Goal: Information Seeking & Learning: Learn about a topic

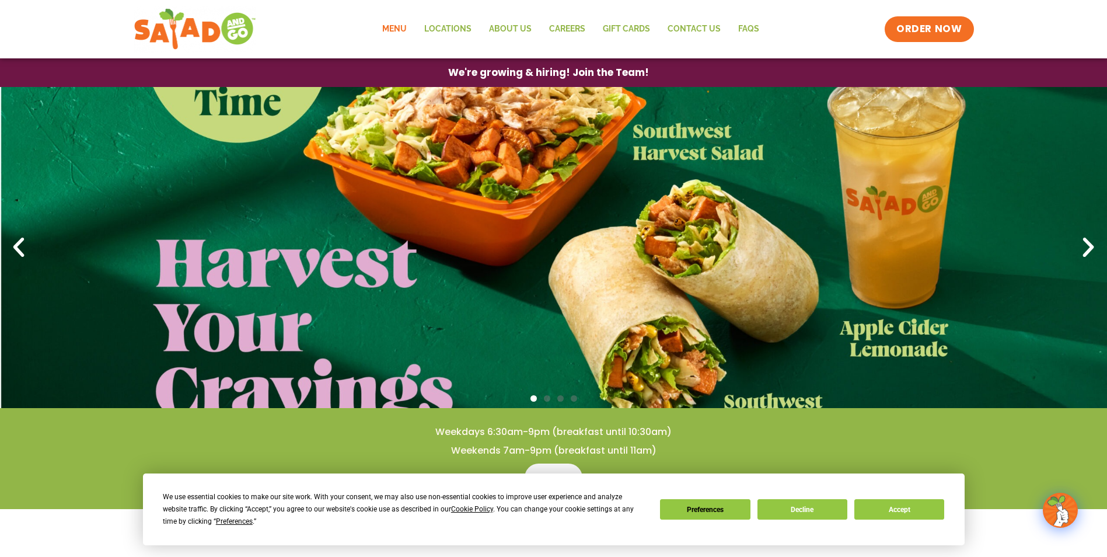
click at [394, 22] on link "Menu" at bounding box center [395, 29] width 42 height 27
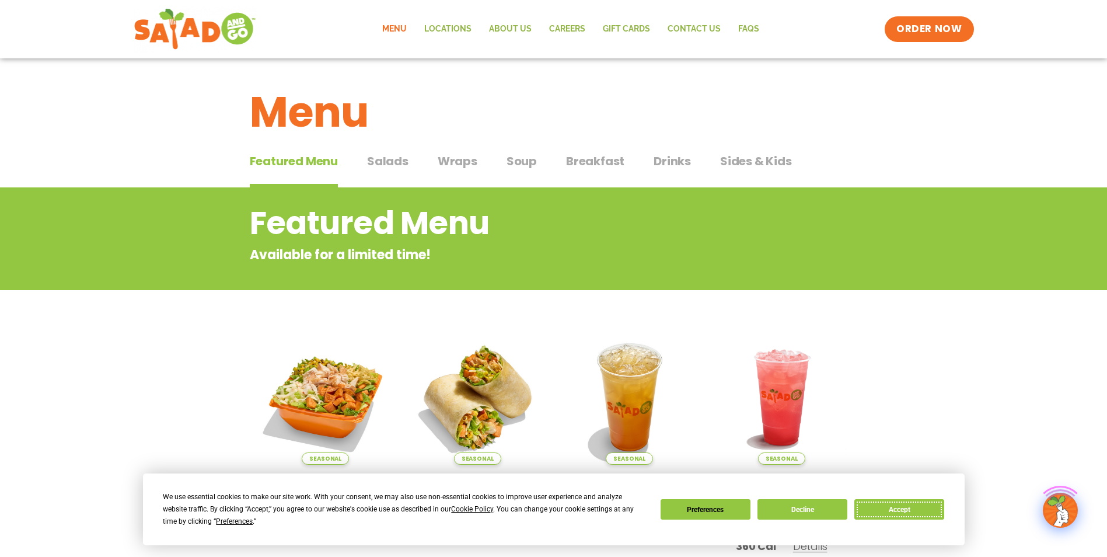
click at [931, 505] on button "Accept" at bounding box center [899, 509] width 90 height 20
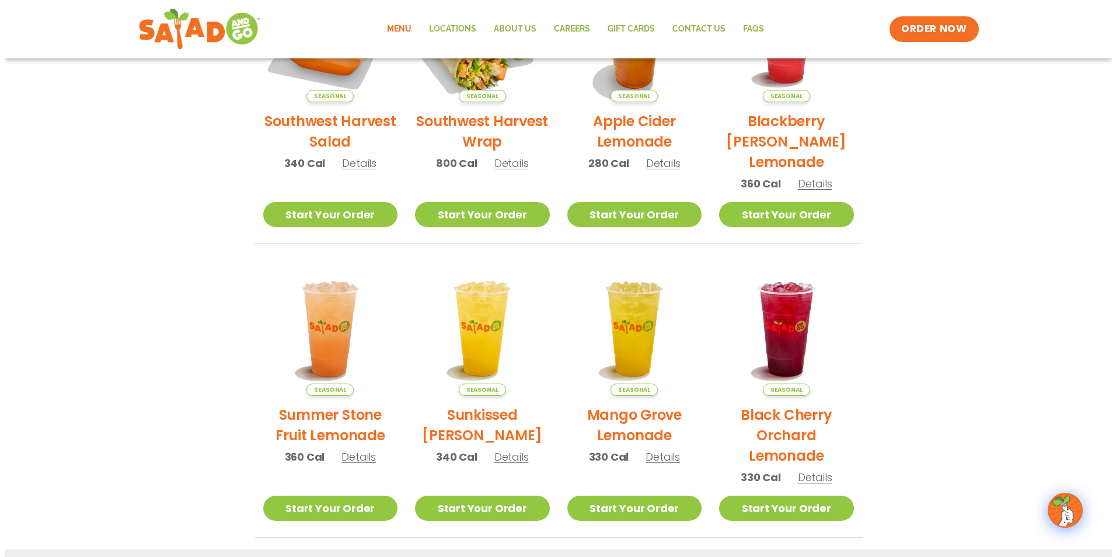
scroll to position [409, 0]
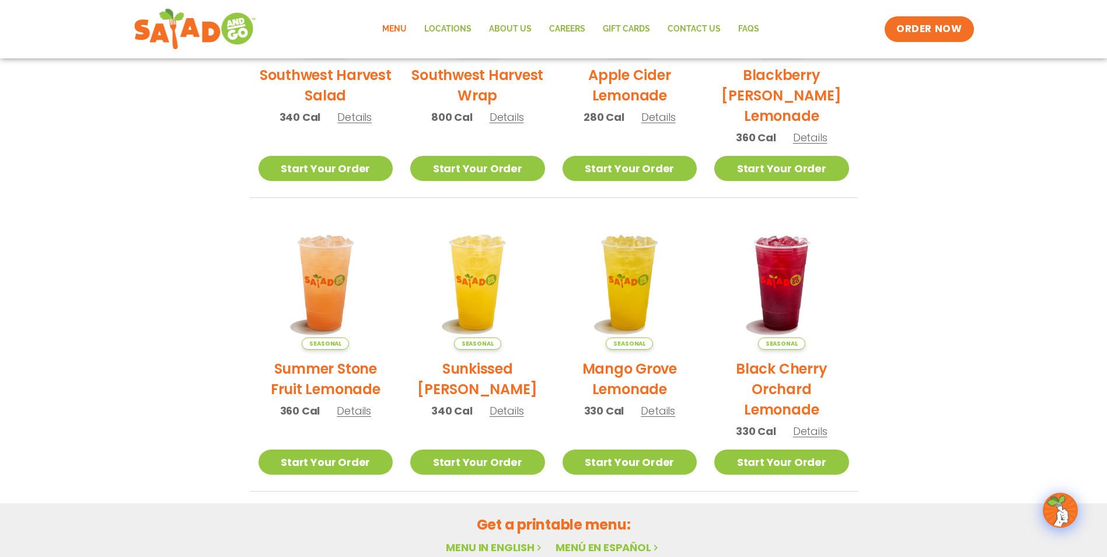
click at [351, 416] on span "Details" at bounding box center [354, 410] width 34 height 15
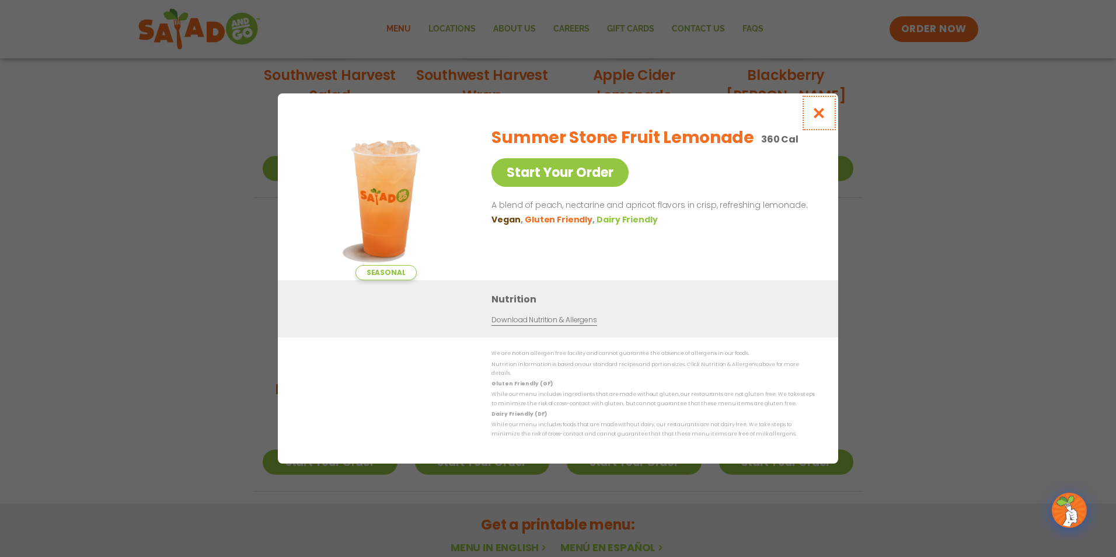
click at [829, 115] on button "Close modal" at bounding box center [819, 112] width 38 height 39
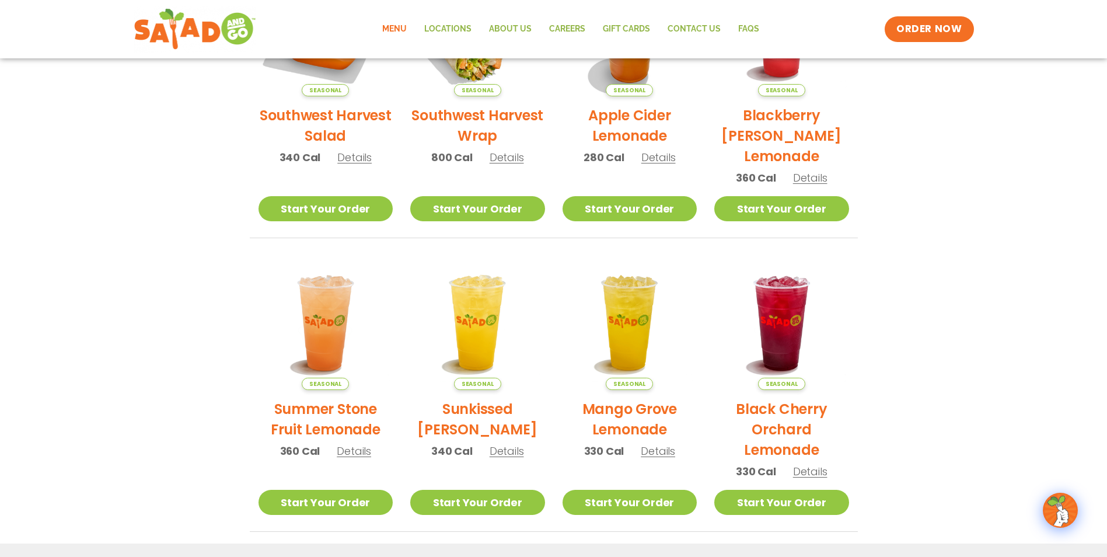
scroll to position [343, 0]
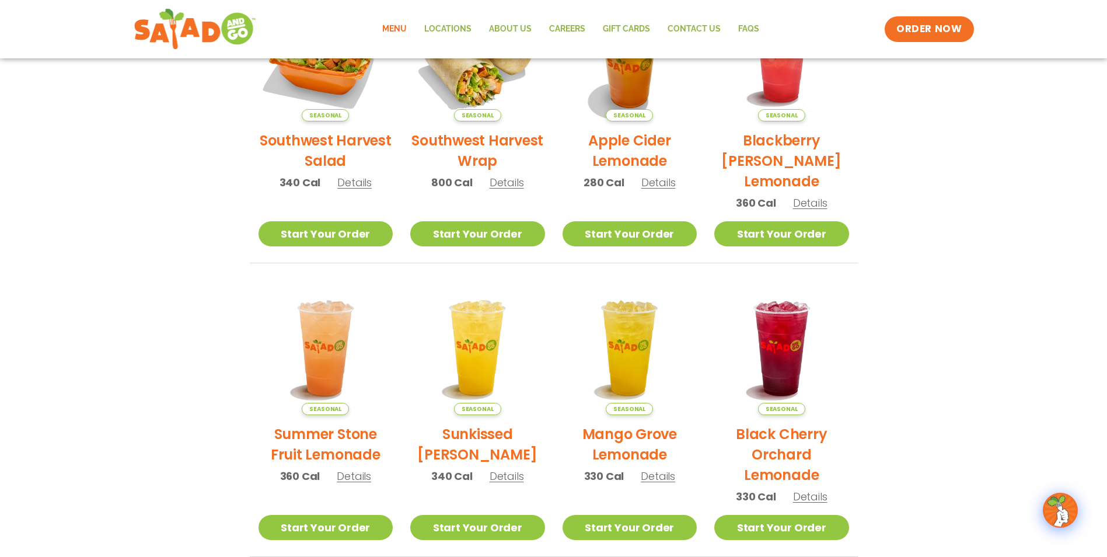
click at [511, 477] on span "Details" at bounding box center [507, 476] width 34 height 15
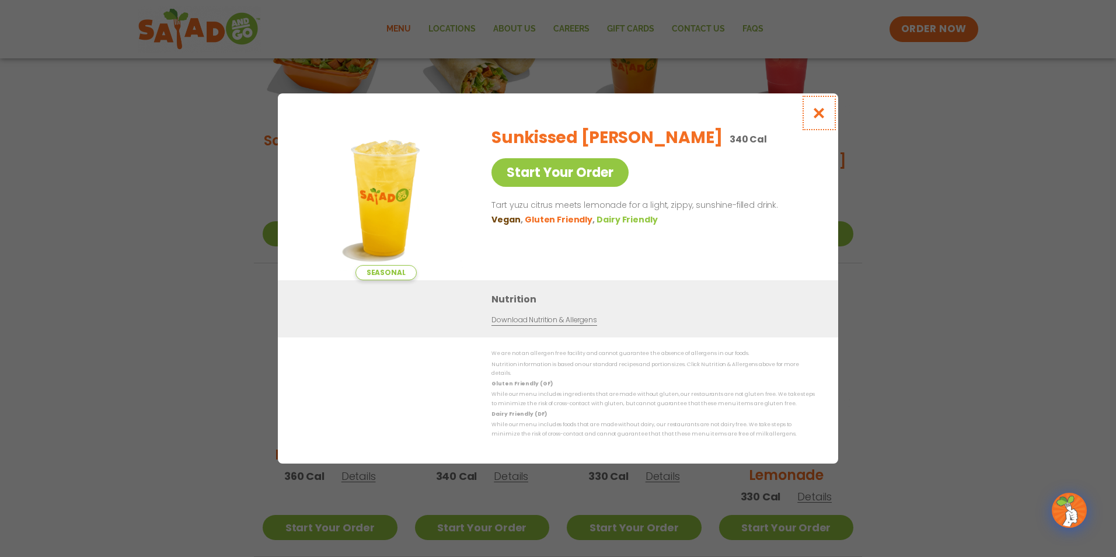
click at [825, 117] on icon "Close modal" at bounding box center [819, 113] width 15 height 12
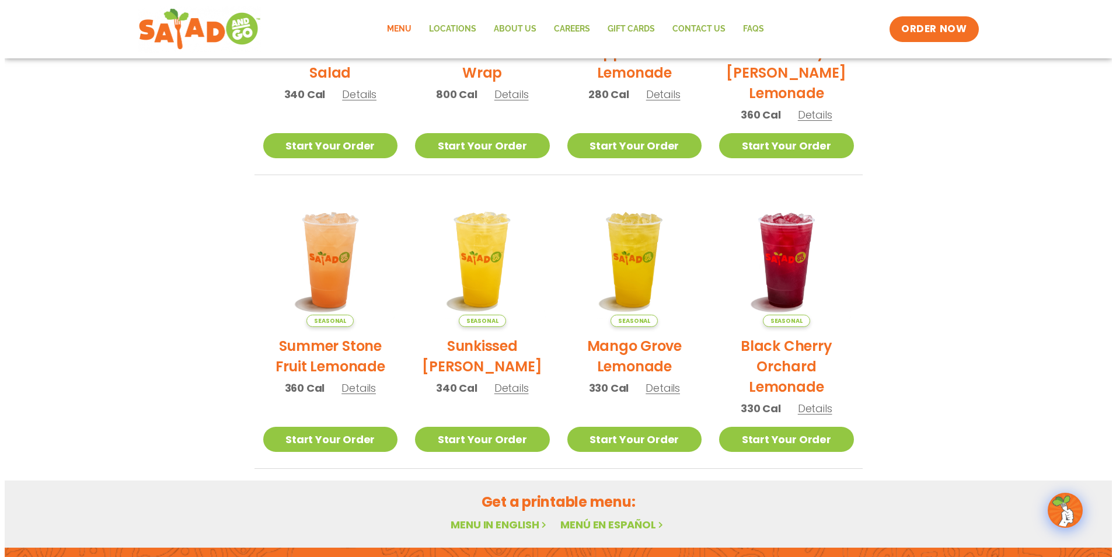
scroll to position [460, 0]
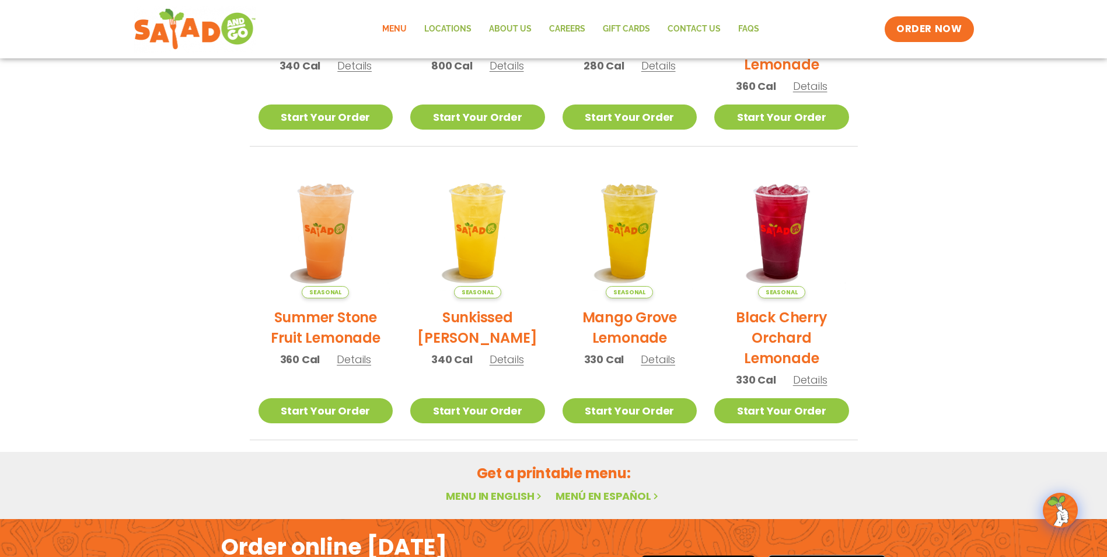
click at [658, 365] on span "Details" at bounding box center [658, 359] width 34 height 15
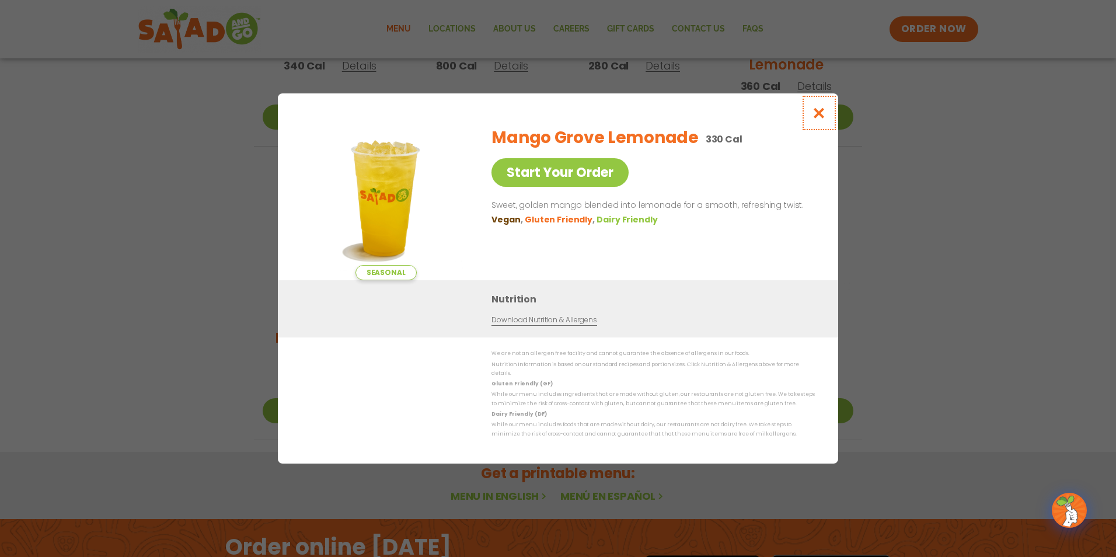
drag, startPoint x: 821, startPoint y: 115, endPoint x: 762, endPoint y: 132, distance: 62.0
click at [821, 114] on icon "Close modal" at bounding box center [819, 113] width 15 height 12
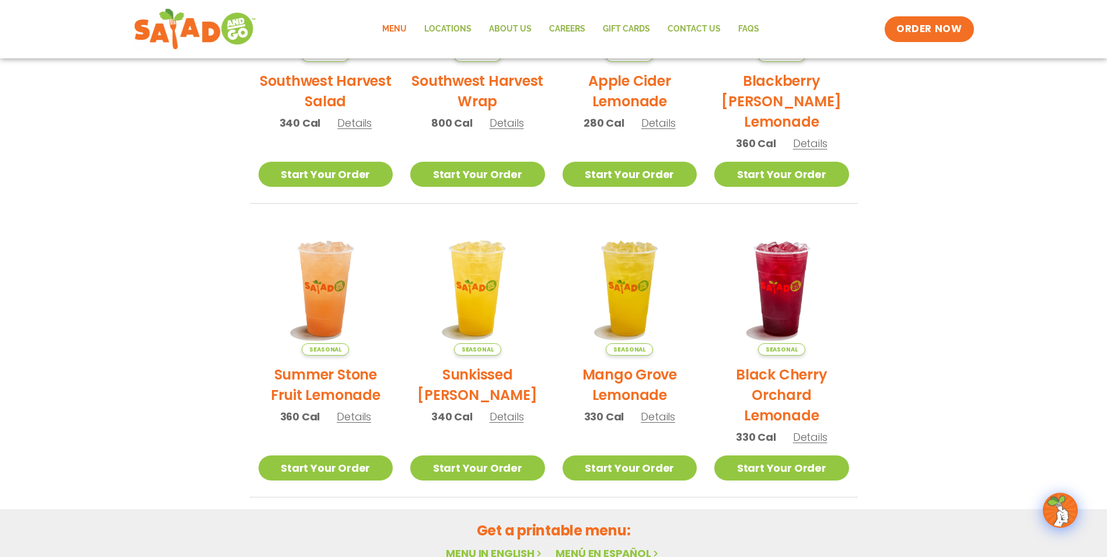
scroll to position [343, 0]
